Goal: Information Seeking & Learning: Understand process/instructions

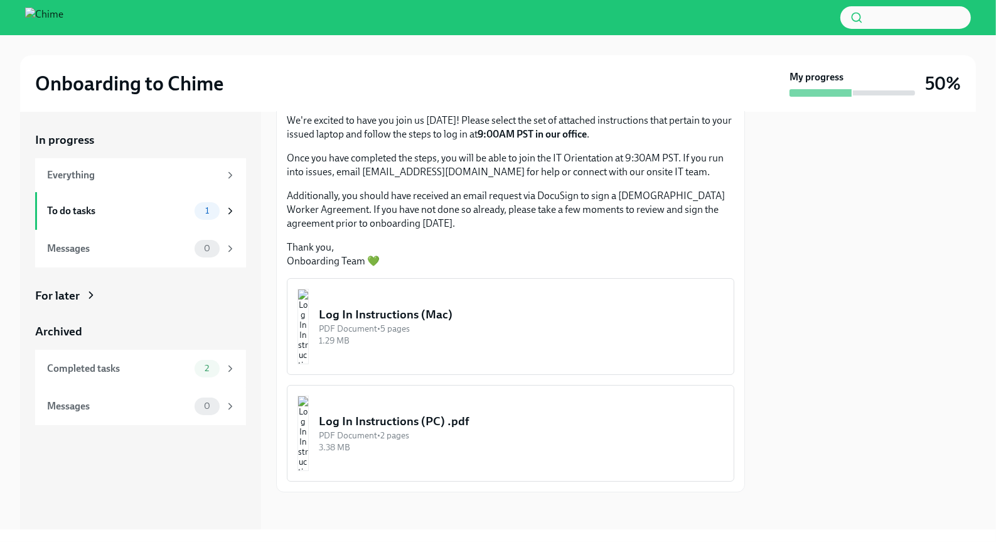
scroll to position [85, 0]
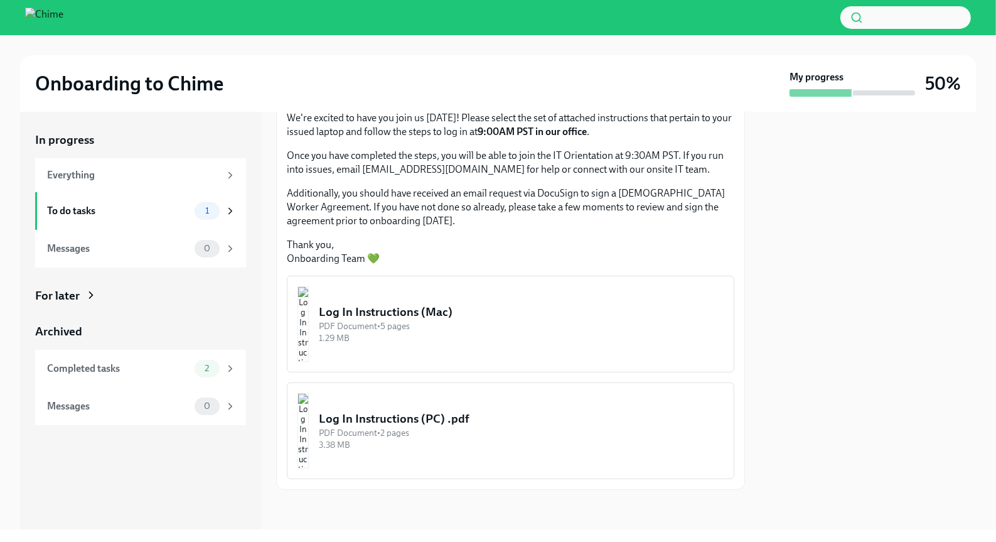
click at [430, 305] on div "Log In Instructions (Mac)" at bounding box center [521, 312] width 405 height 16
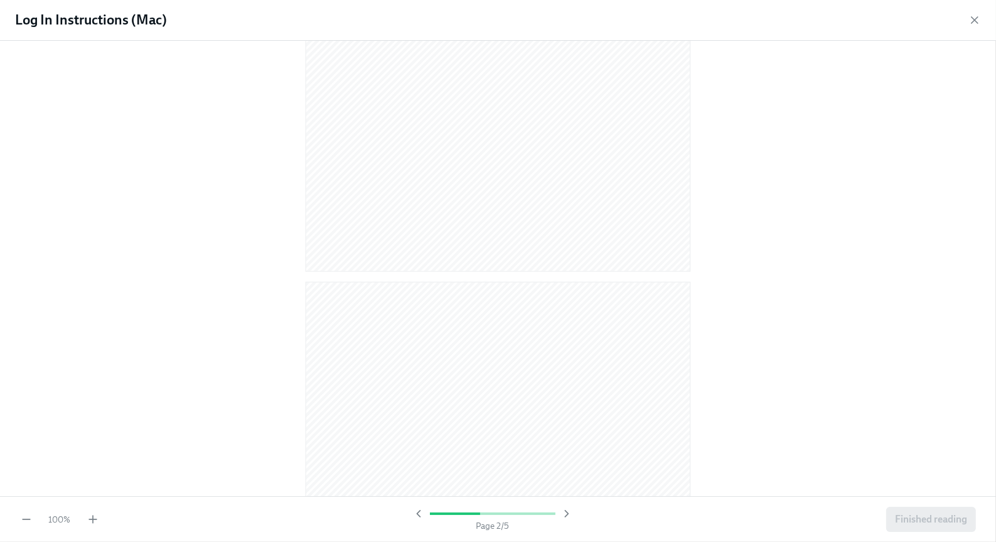
scroll to position [0, 0]
click at [768, 125] on div at bounding box center [498, 266] width 956 height 430
click at [568, 514] on icon "button" at bounding box center [567, 513] width 3 height 6
click at [567, 514] on icon "button" at bounding box center [567, 513] width 3 height 6
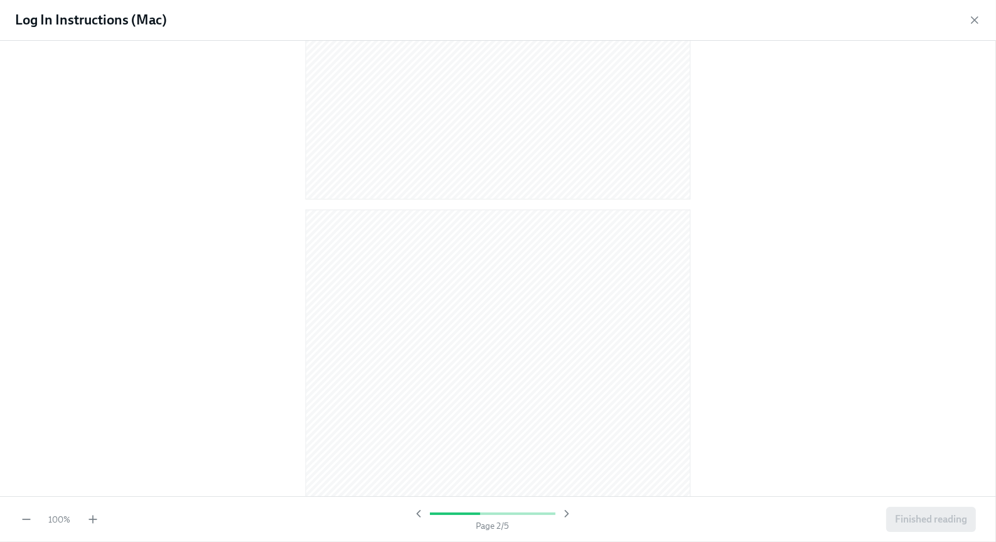
scroll to position [0, 0]
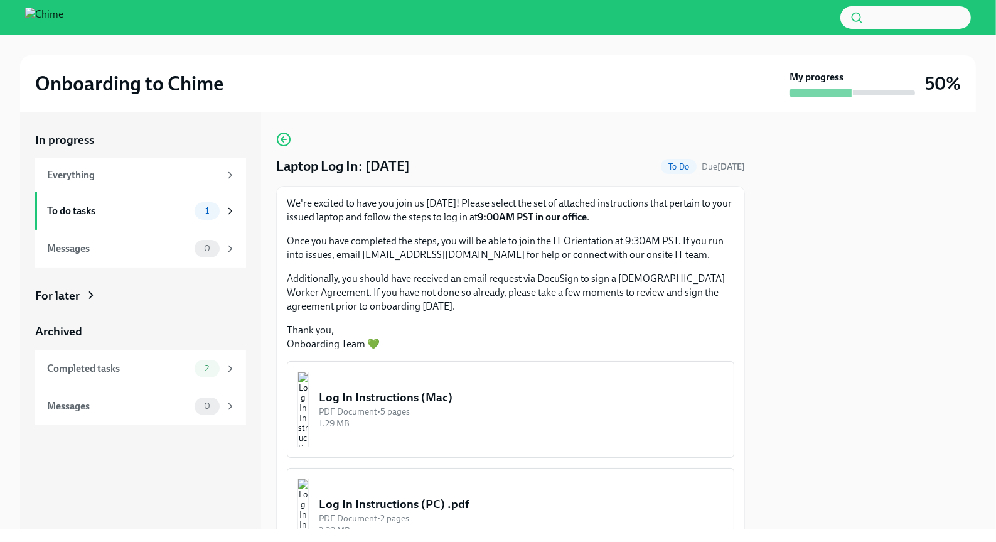
click at [559, 67] on div "Onboarding to Chime My progress 50%" at bounding box center [498, 83] width 956 height 56
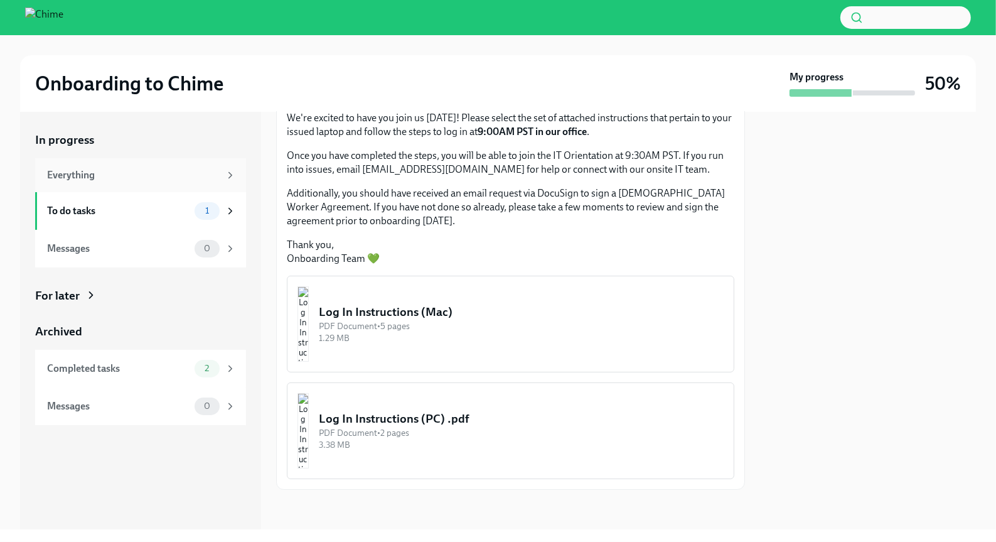
click at [190, 178] on div "Everything" at bounding box center [133, 175] width 173 height 14
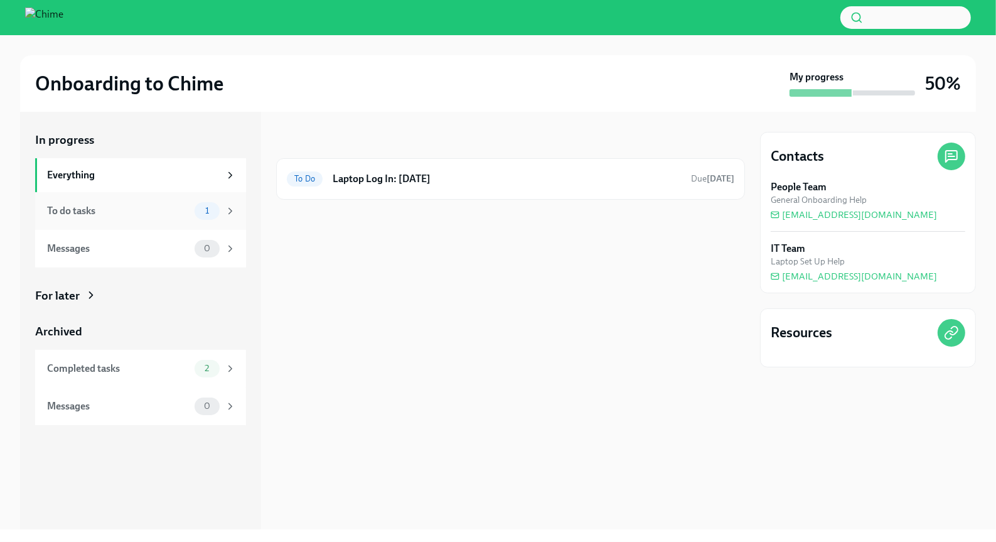
click at [169, 208] on div "To do tasks" at bounding box center [118, 211] width 142 height 14
click at [146, 368] on div "Completed tasks" at bounding box center [118, 369] width 142 height 14
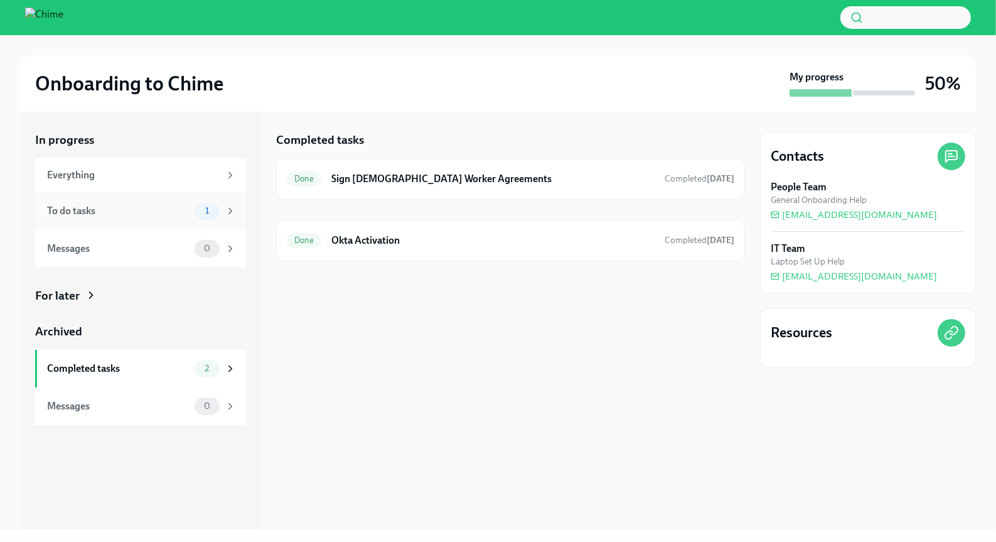
click at [154, 218] on div "To do tasks 1" at bounding box center [141, 211] width 189 height 18
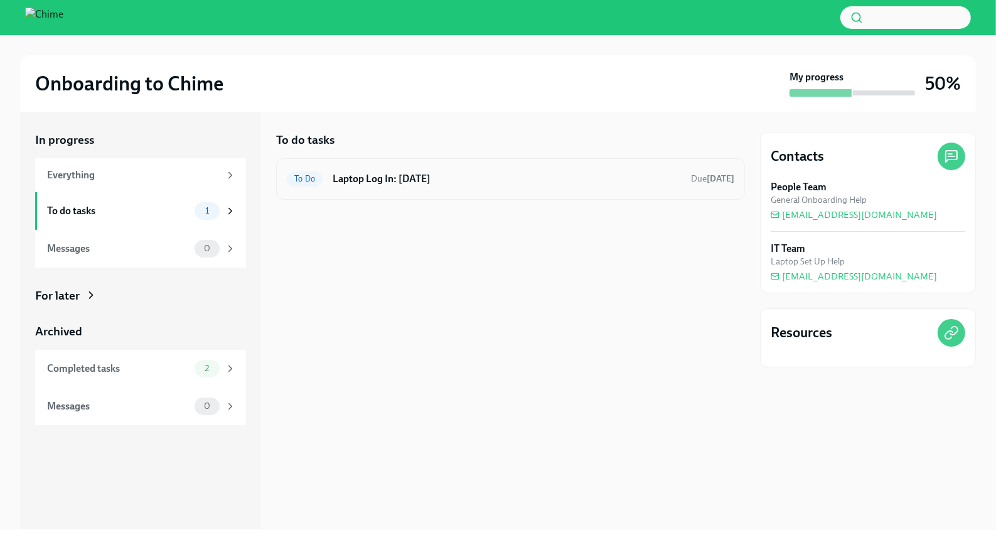
click at [534, 179] on h6 "Laptop Log In: [DATE]" at bounding box center [507, 179] width 348 height 14
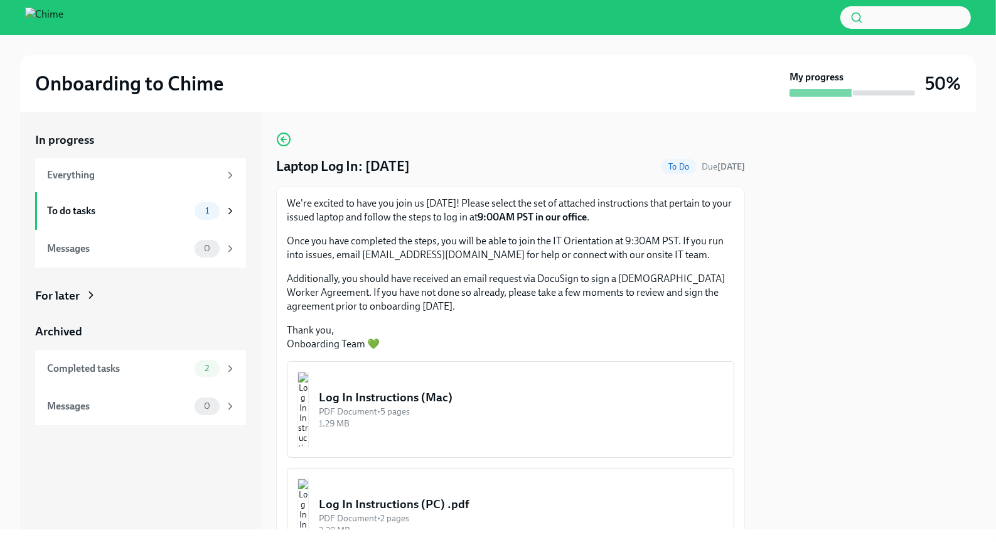
scroll to position [85, 0]
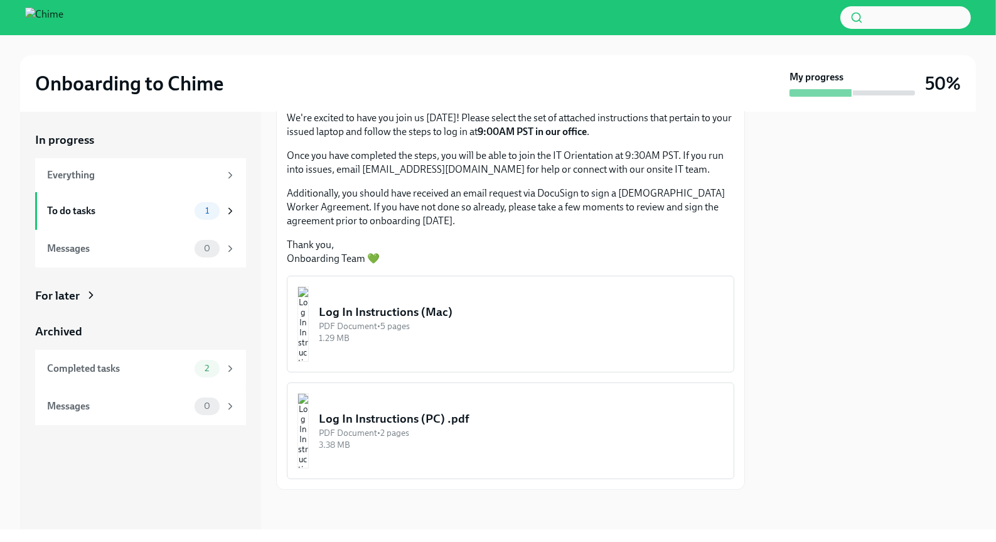
click at [448, 320] on div "PDF Document • 5 pages" at bounding box center [521, 326] width 405 height 12
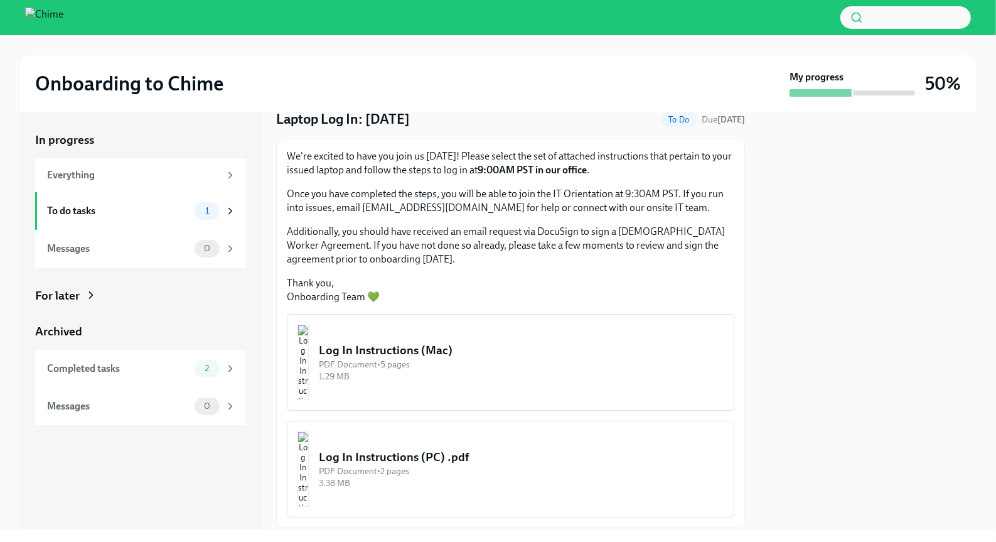
scroll to position [85, 0]
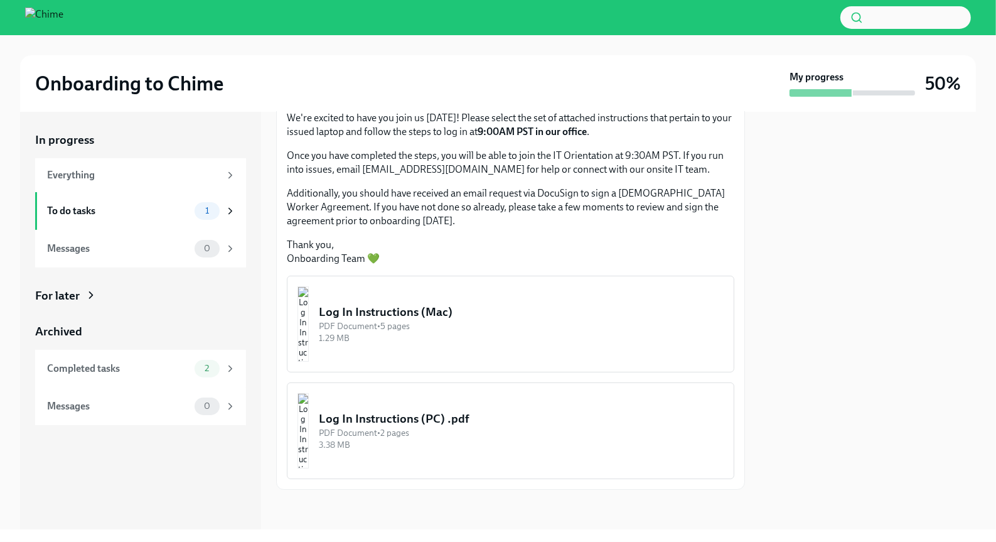
click at [405, 416] on div "Log In Instructions (PC) .pdf" at bounding box center [521, 418] width 405 height 16
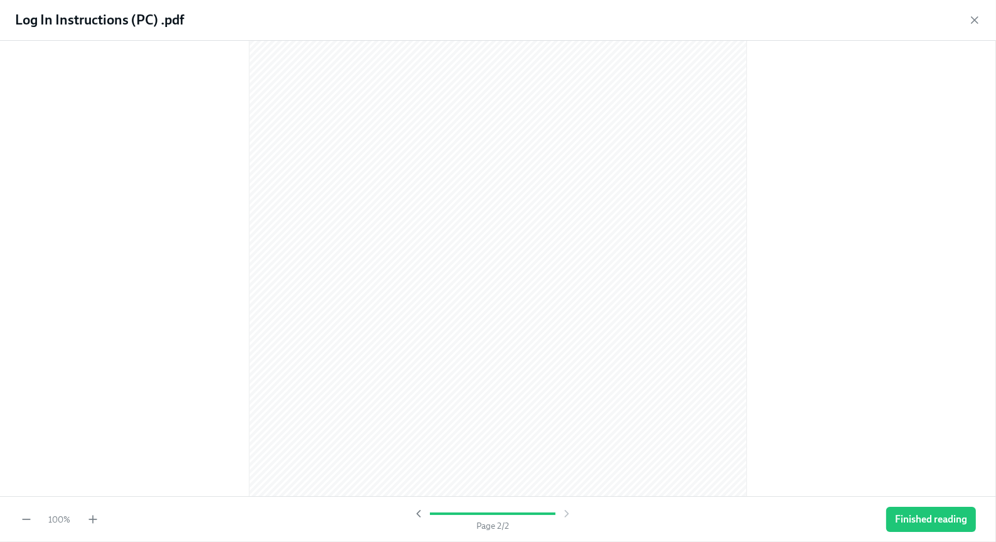
scroll to position [1113, 0]
